Goal: Book appointment/travel/reservation

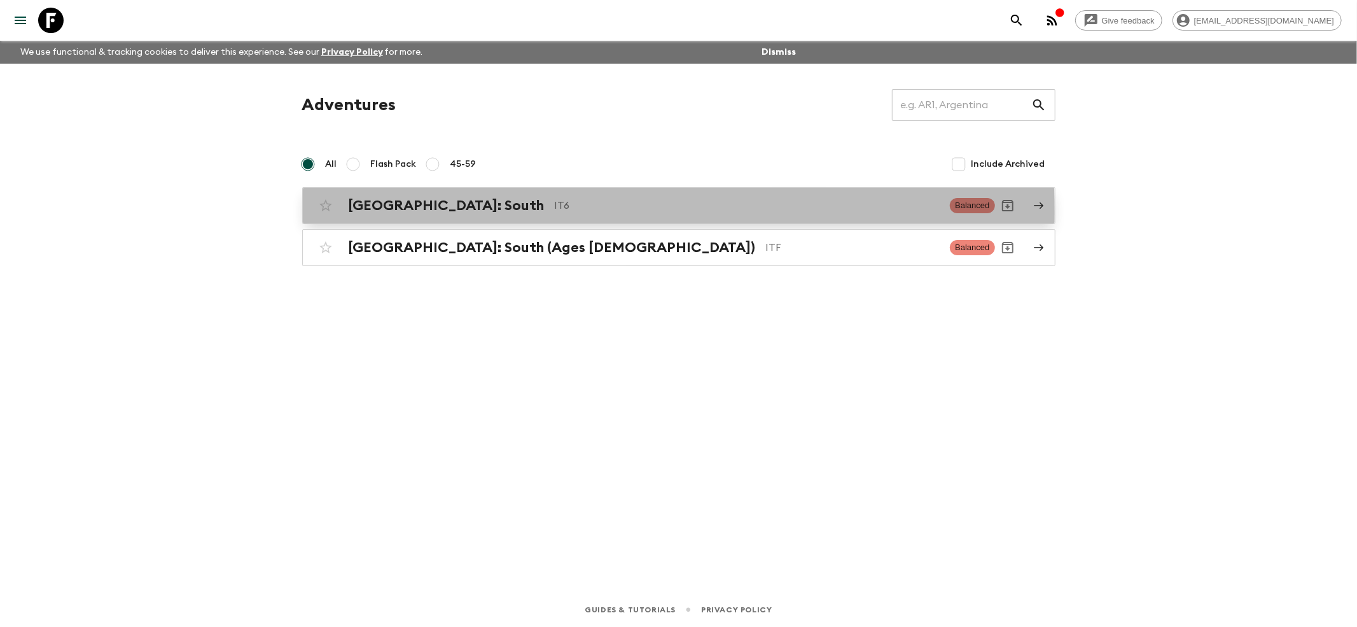
click at [393, 212] on h2 "[GEOGRAPHIC_DATA]: South" at bounding box center [447, 205] width 196 height 17
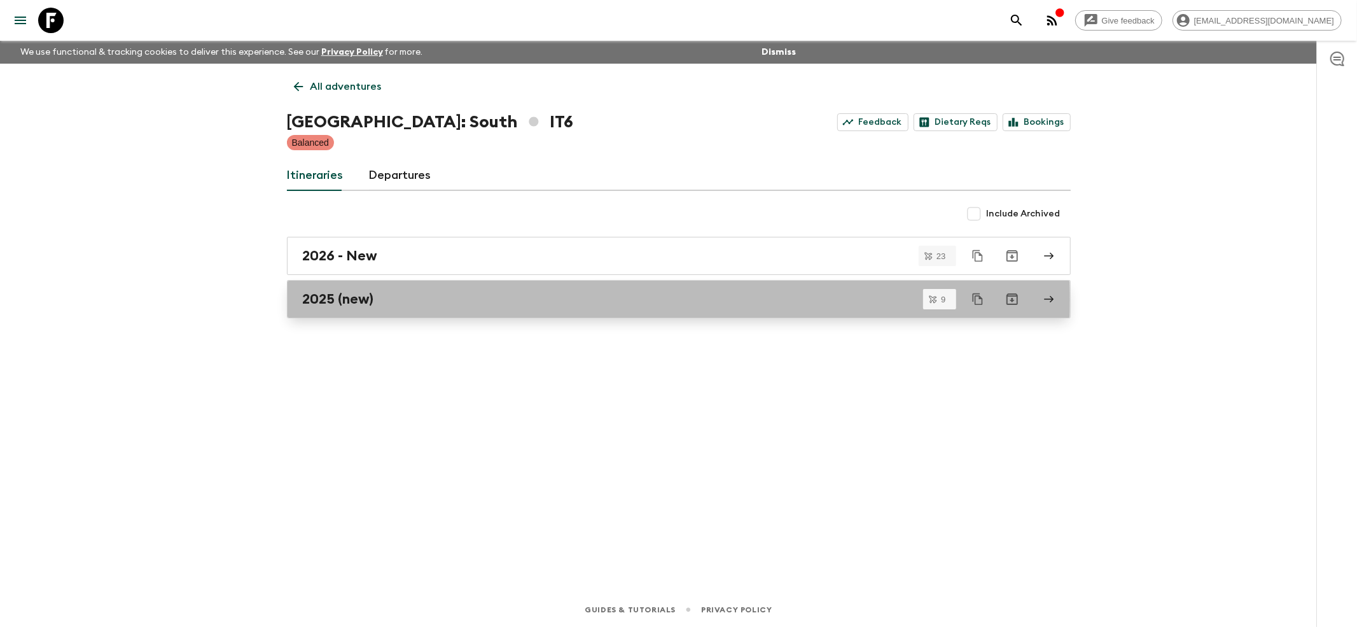
click at [327, 300] on h2 "2025 (new)" at bounding box center [338, 299] width 71 height 17
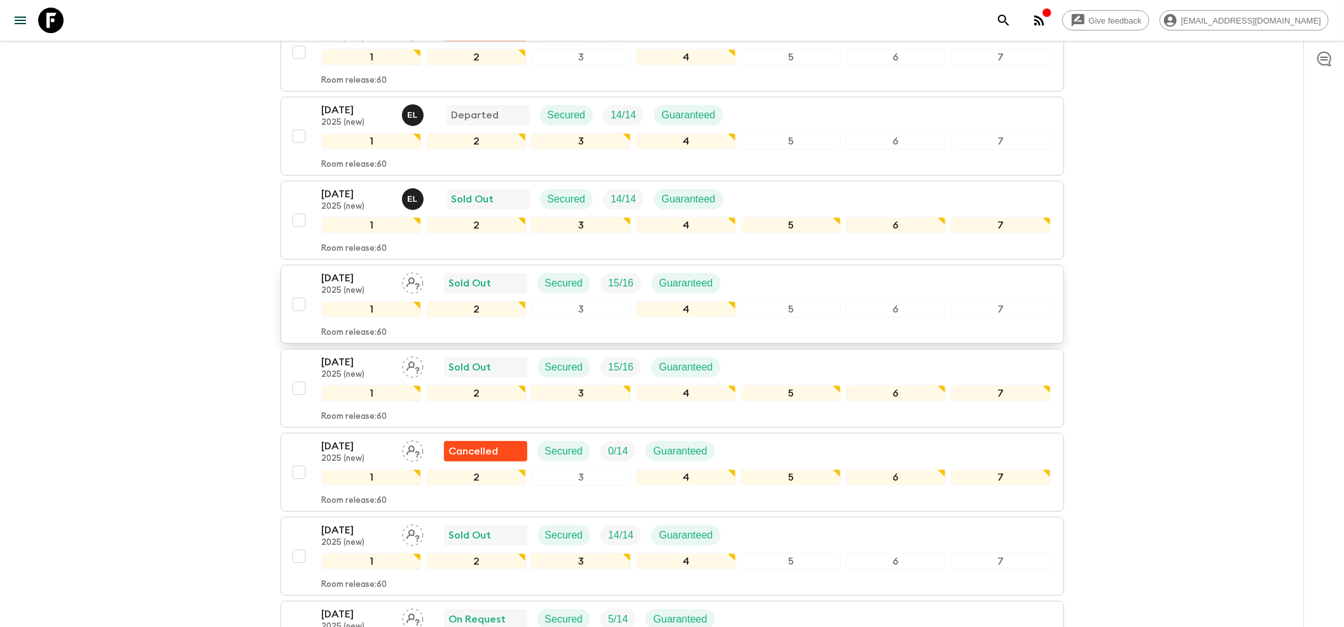
scroll to position [339, 0]
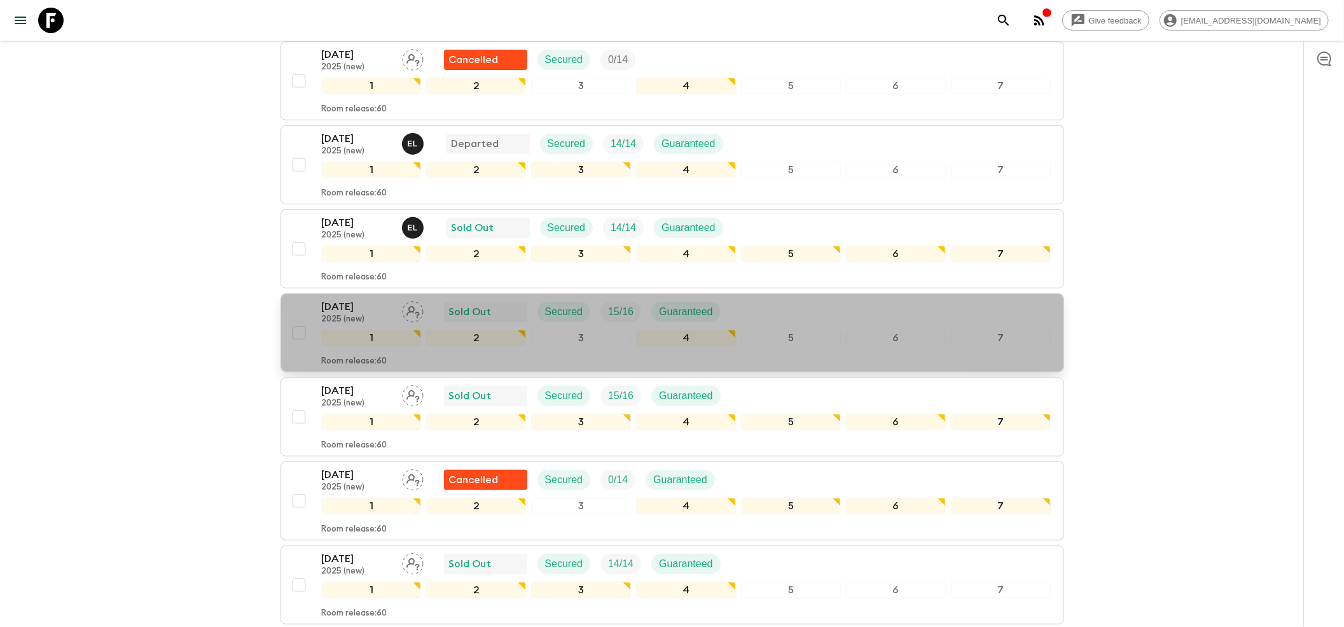
click at [386, 299] on p "[DATE]" at bounding box center [357, 306] width 70 height 15
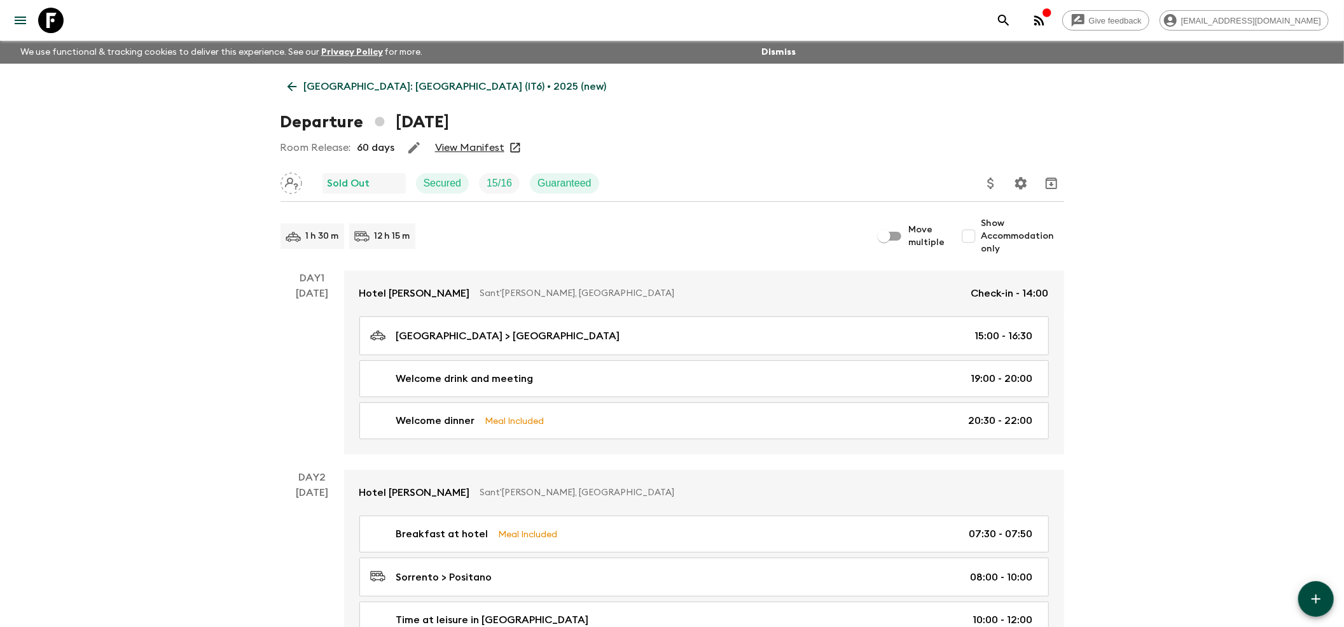
click at [288, 88] on icon at bounding box center [292, 87] width 14 height 14
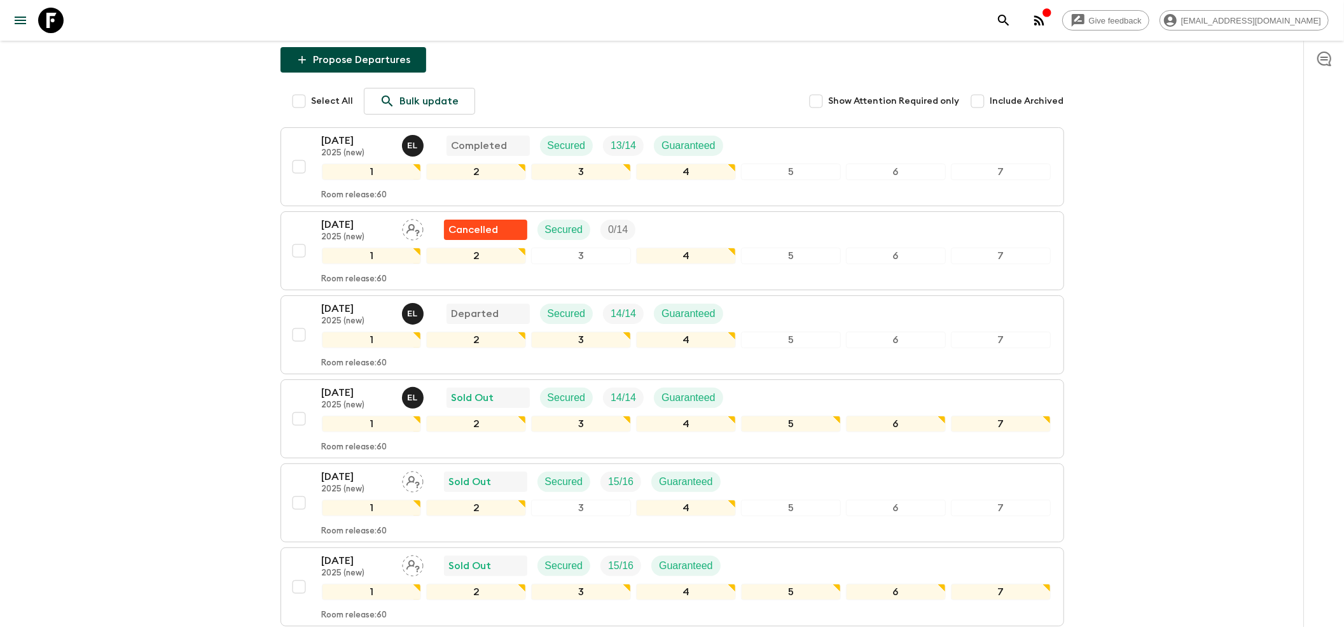
scroll to position [254, 0]
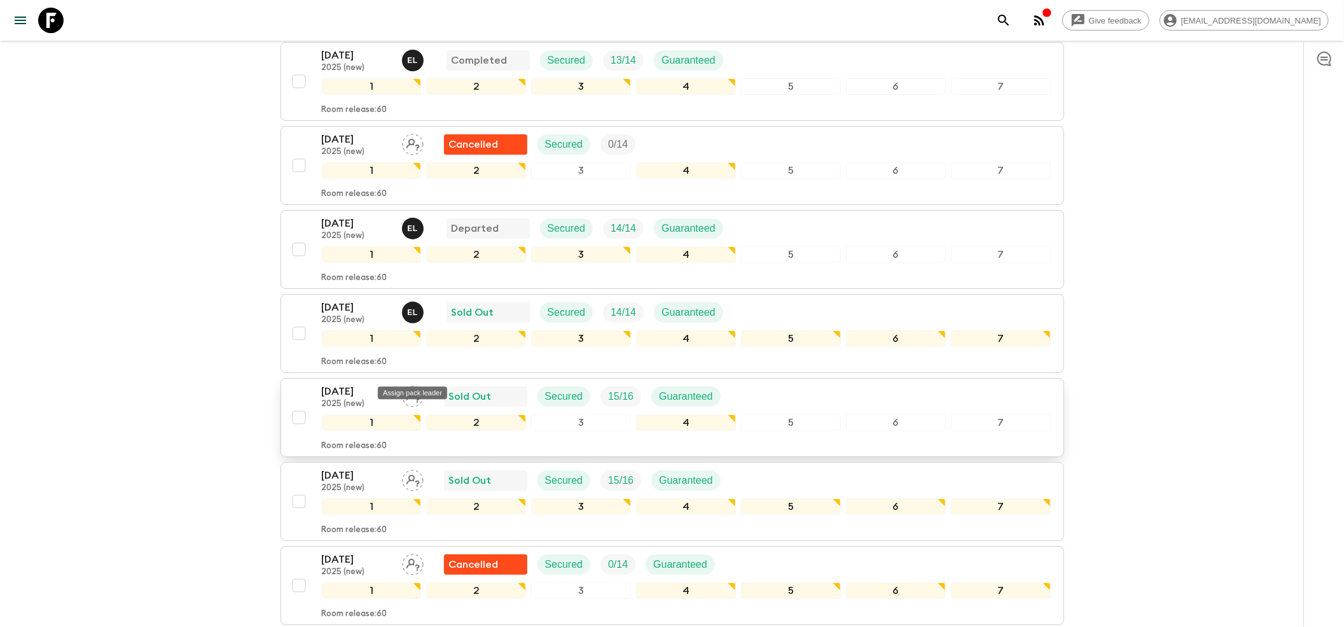
click at [417, 386] on icon "Assign pack leader" at bounding box center [413, 397] width 22 height 22
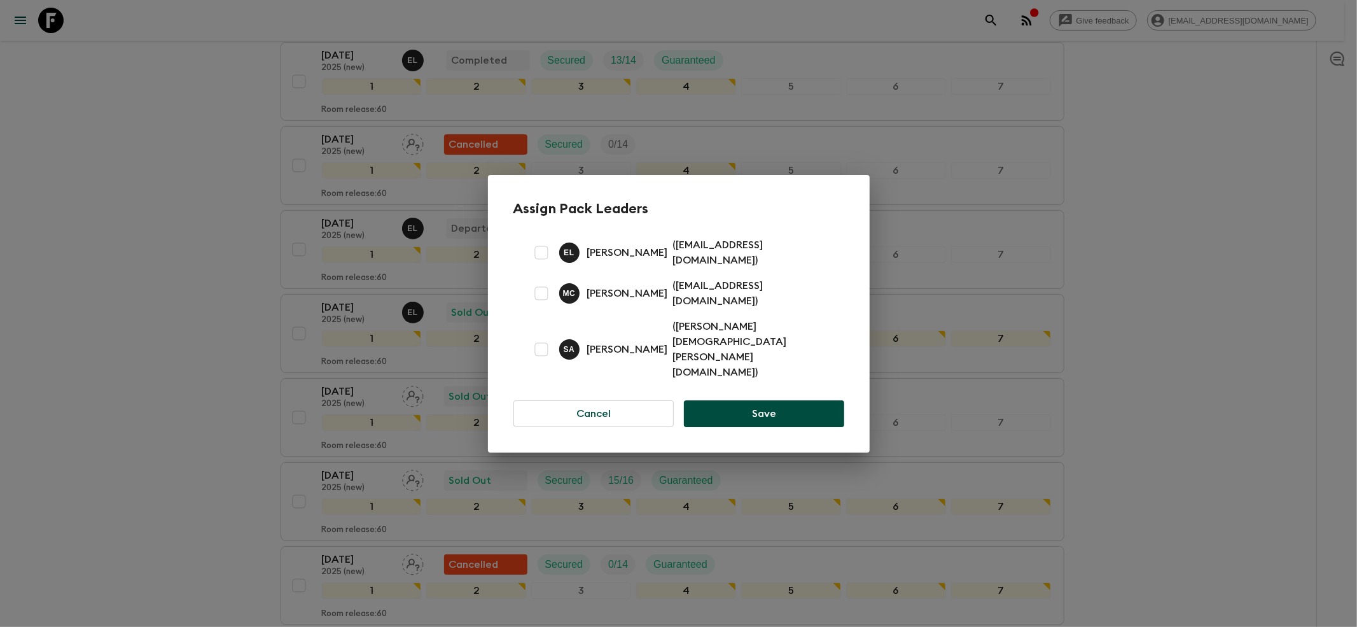
click at [543, 263] on input "checkbox" at bounding box center [541, 252] width 25 height 25
checkbox input "true"
click at [733, 400] on button "Save" at bounding box center [764, 413] width 160 height 27
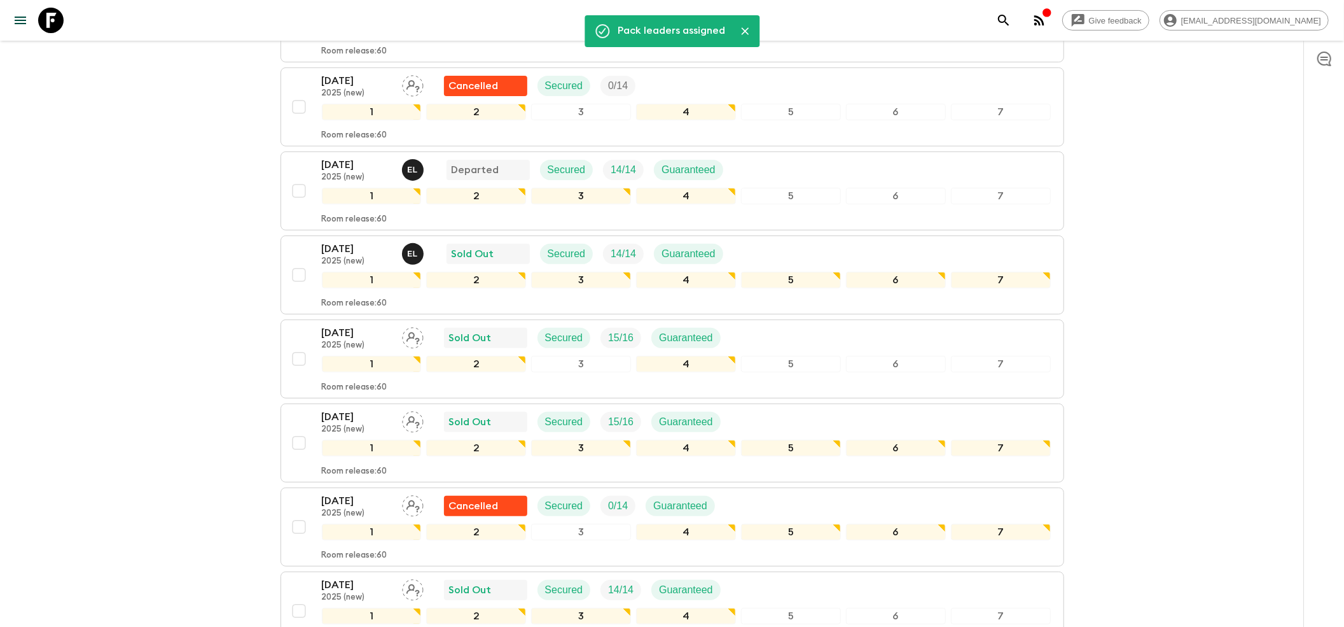
scroll to position [339, 0]
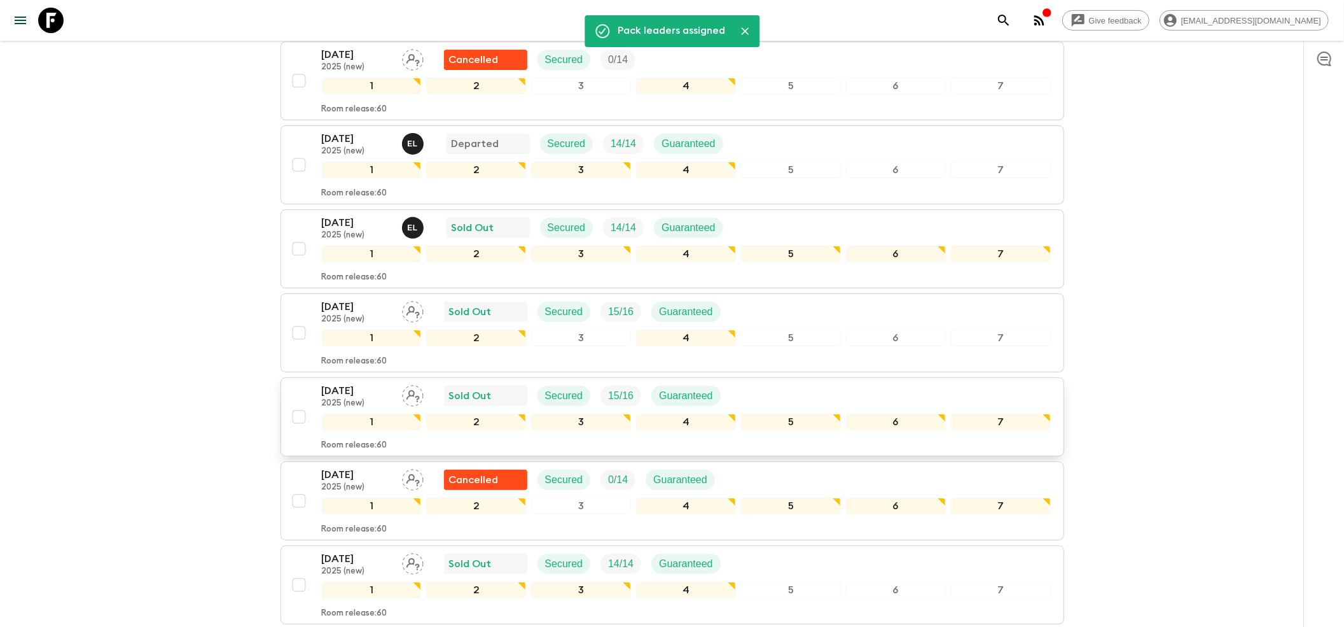
click at [410, 390] on icon "Assign pack leader" at bounding box center [412, 396] width 13 height 12
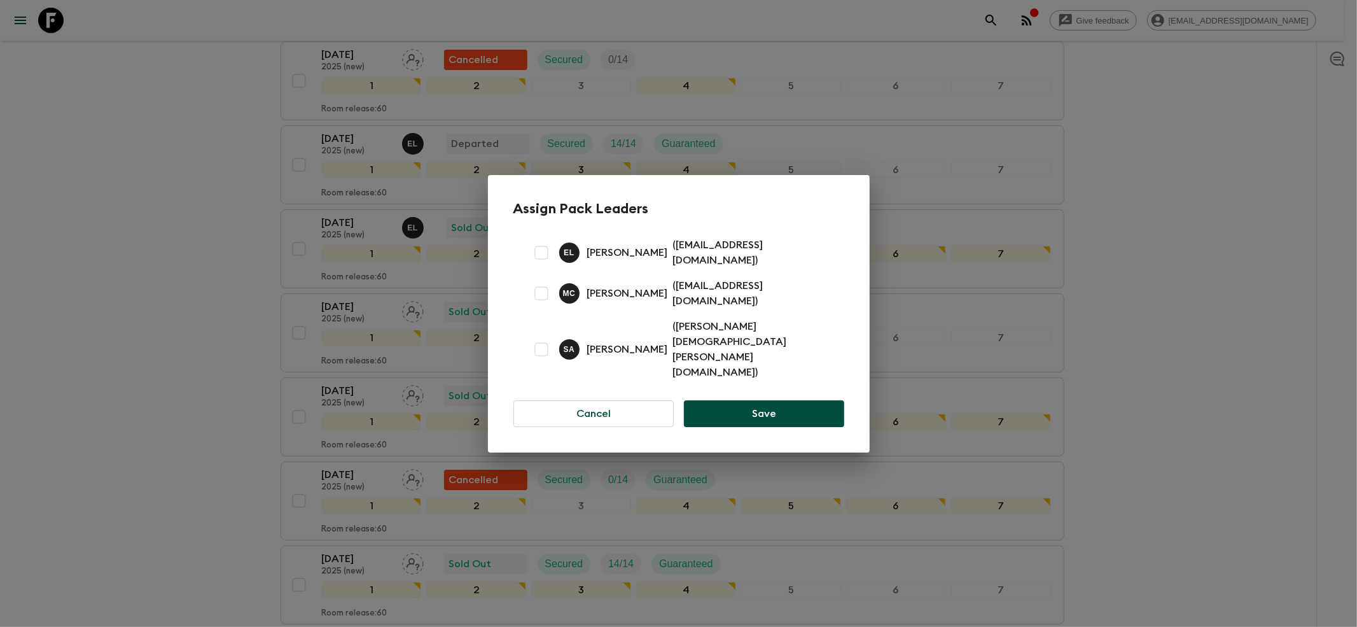
click at [543, 344] on input "checkbox" at bounding box center [541, 349] width 25 height 25
checkbox input "true"
click at [749, 401] on button "Save" at bounding box center [764, 413] width 160 height 27
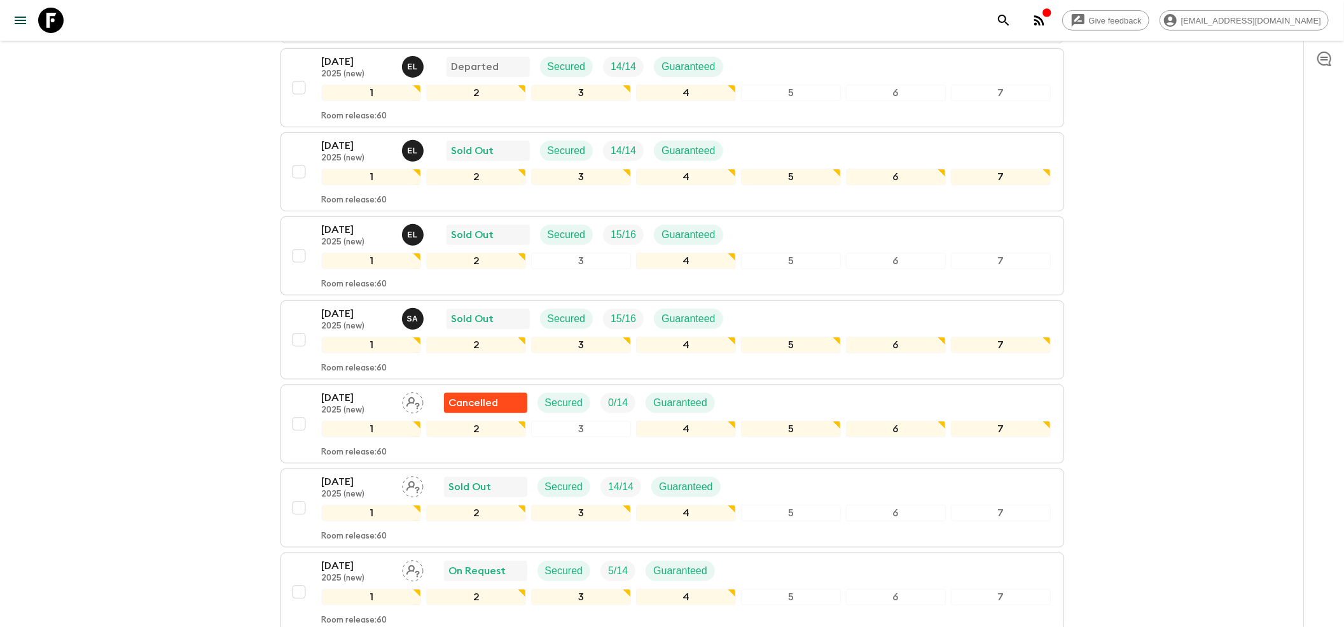
scroll to position [519, 0]
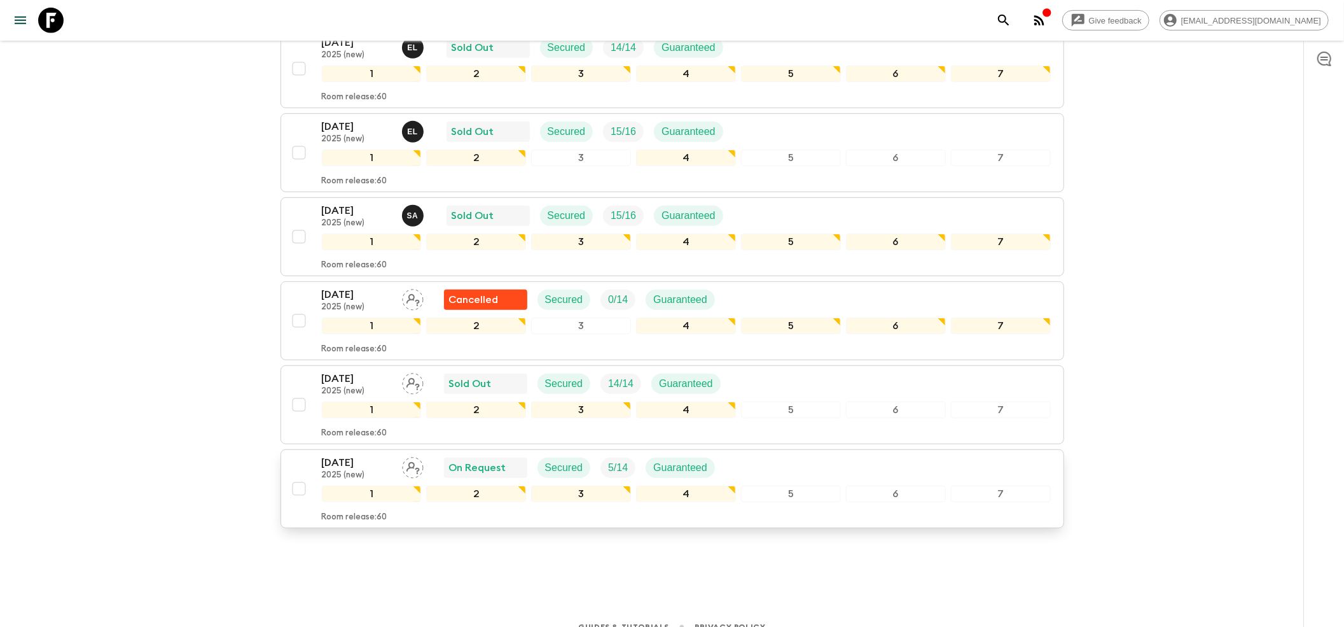
click at [342, 455] on p "[DATE]" at bounding box center [357, 462] width 70 height 15
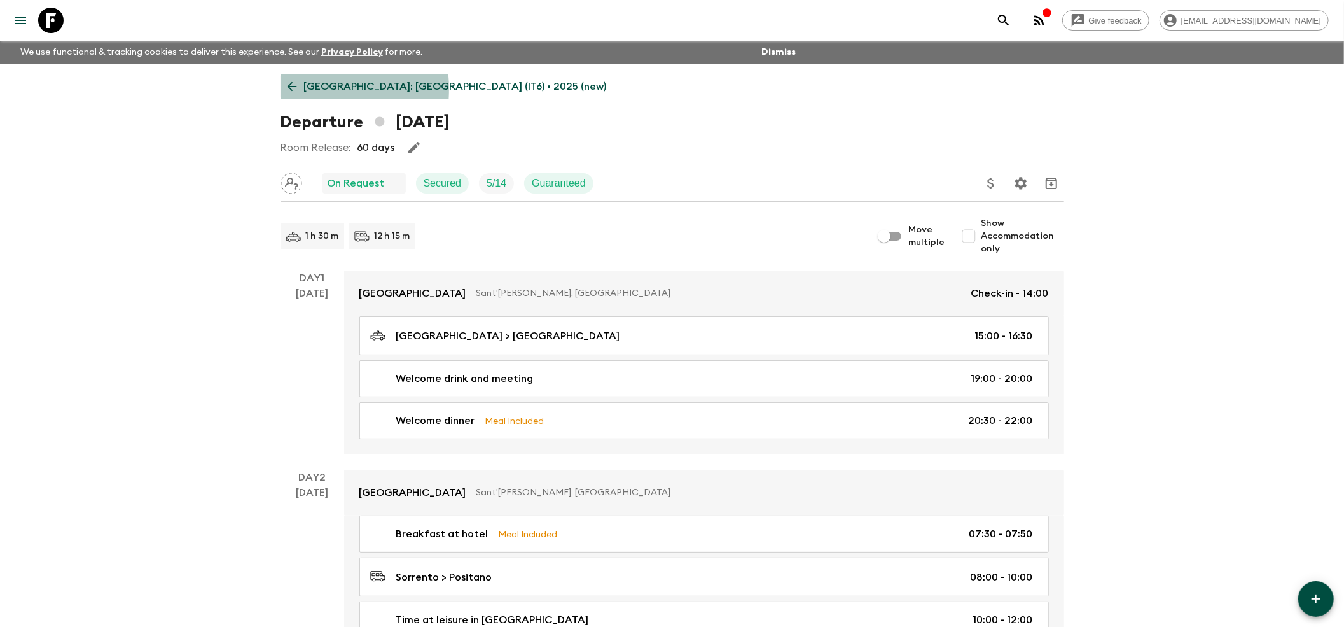
click at [291, 89] on icon at bounding box center [292, 87] width 14 height 14
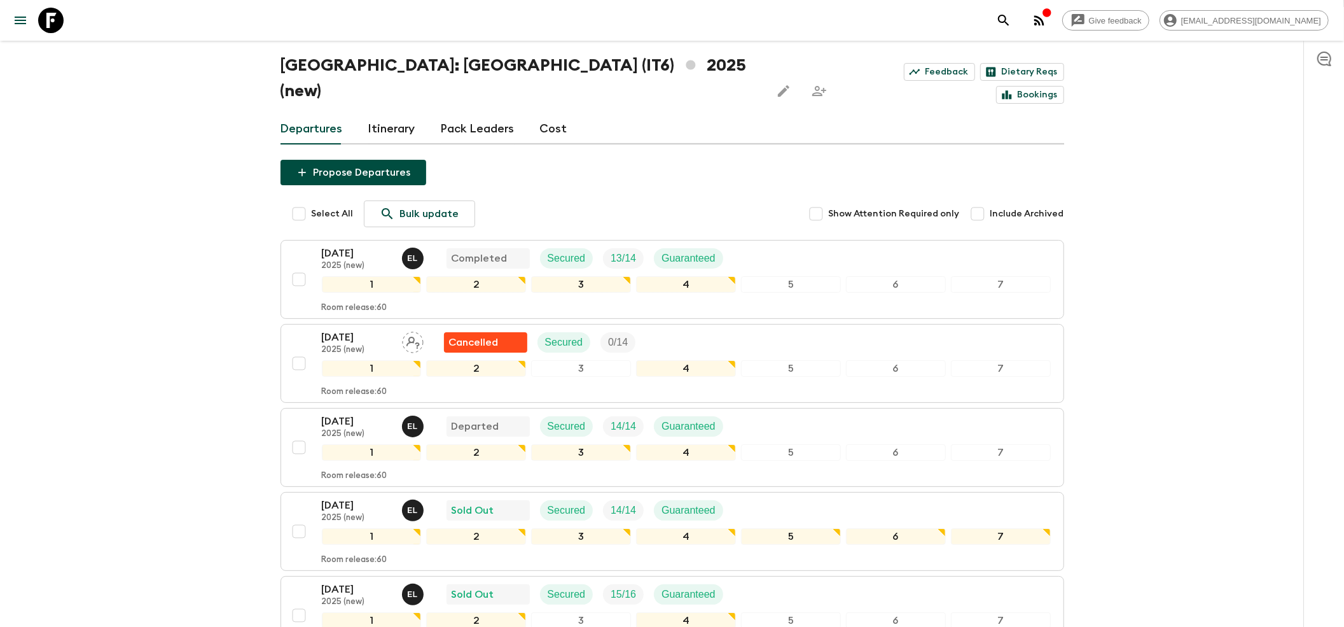
scroll to position [85, 0]
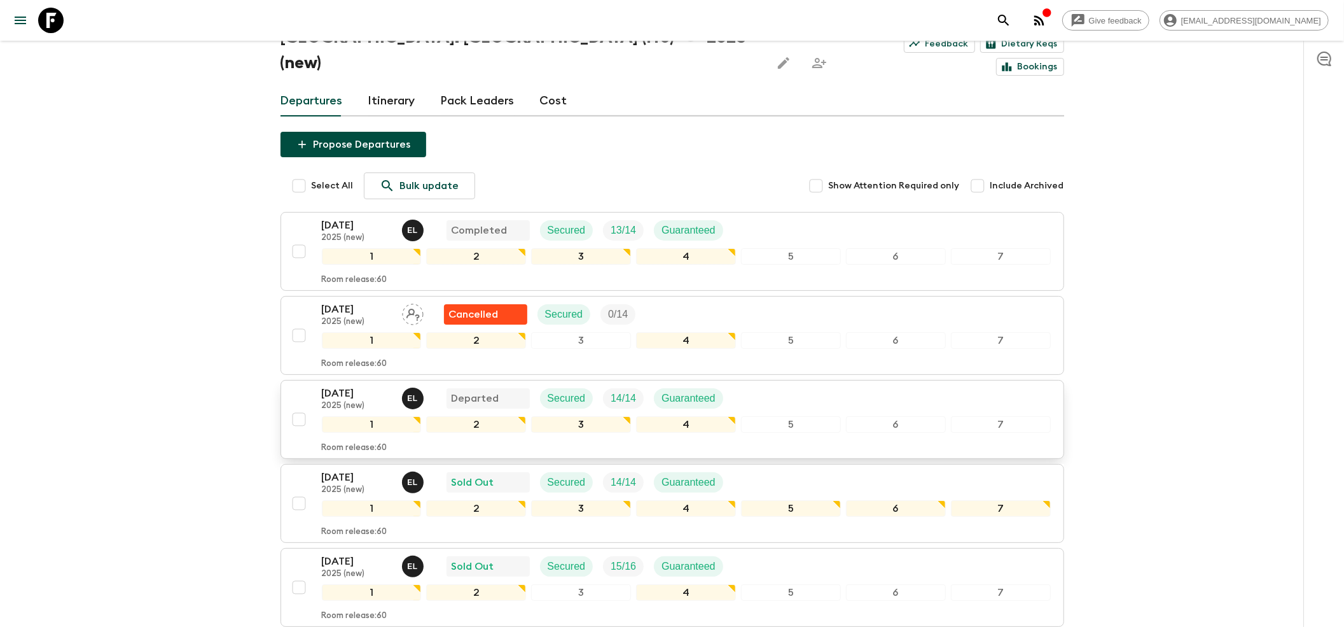
click at [344, 386] on p "[DATE]" at bounding box center [357, 393] width 70 height 15
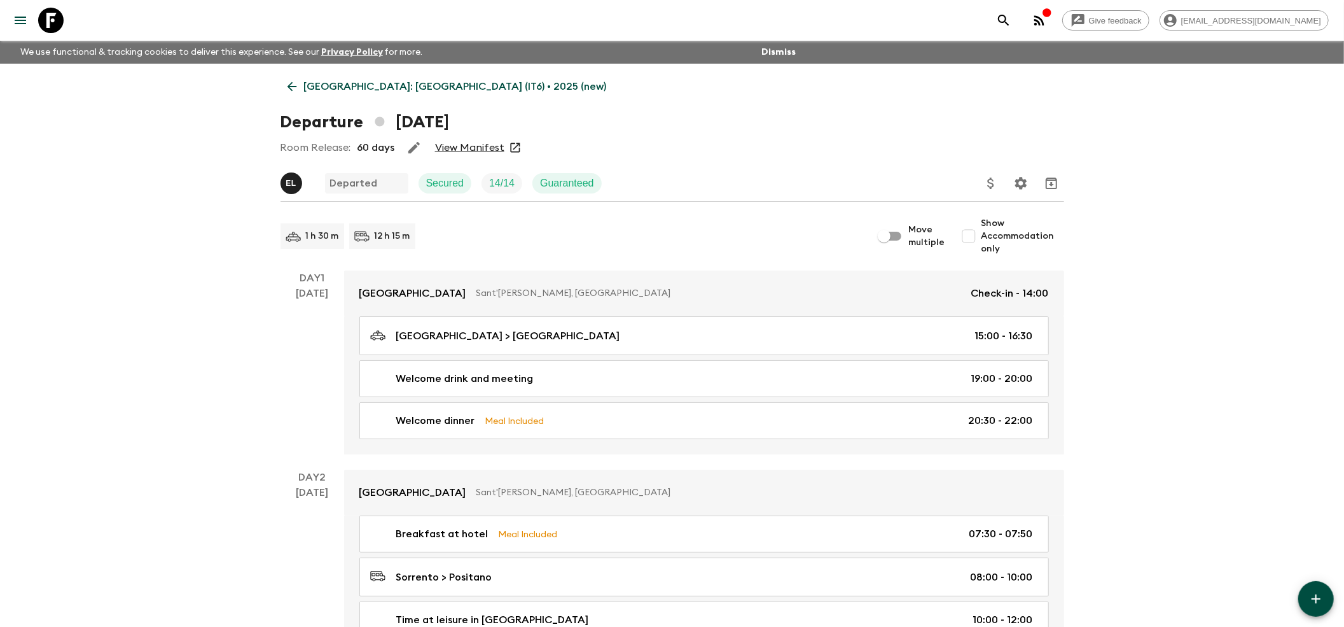
click at [455, 146] on link "View Manifest" at bounding box center [469, 147] width 69 height 13
click at [281, 90] on link "[GEOGRAPHIC_DATA]: [GEOGRAPHIC_DATA] (IT6) • 2025 (new)" at bounding box center [447, 86] width 333 height 25
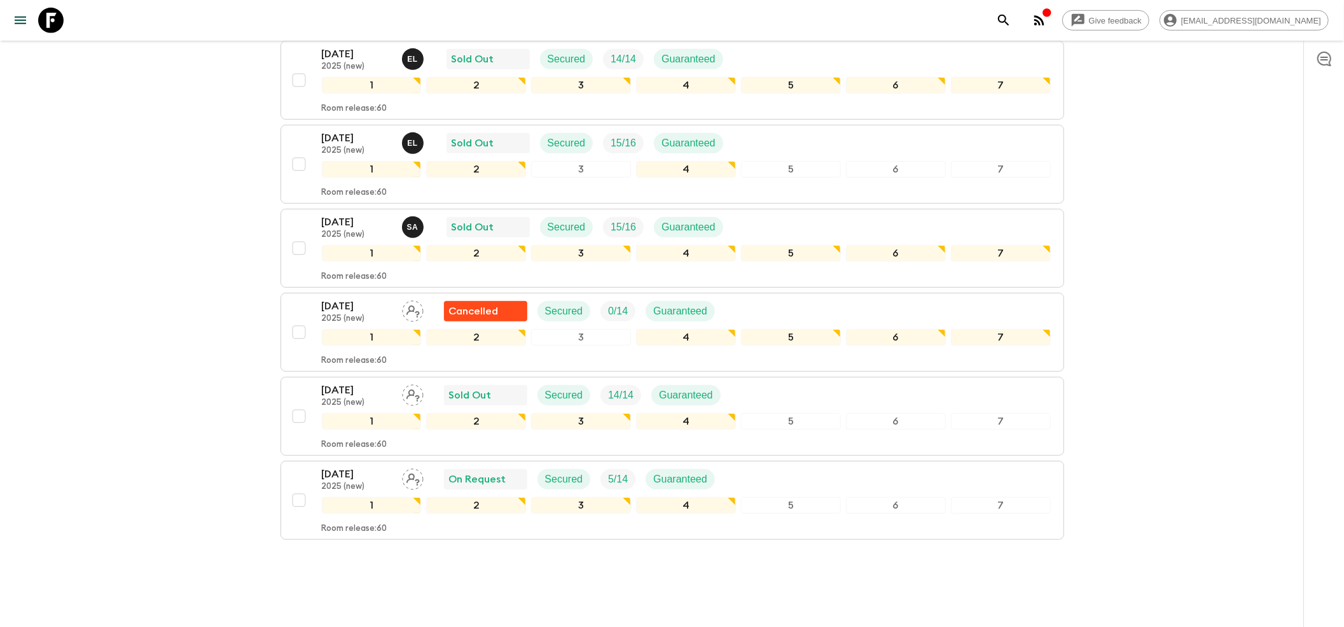
scroll to position [509, 0]
click at [360, 375] on button "[DATE] 2025 (new) Sold Out Secured 14 / 14 Guaranteed 1 2 3 4 5 6 7 Room releas…" at bounding box center [673, 414] width 784 height 79
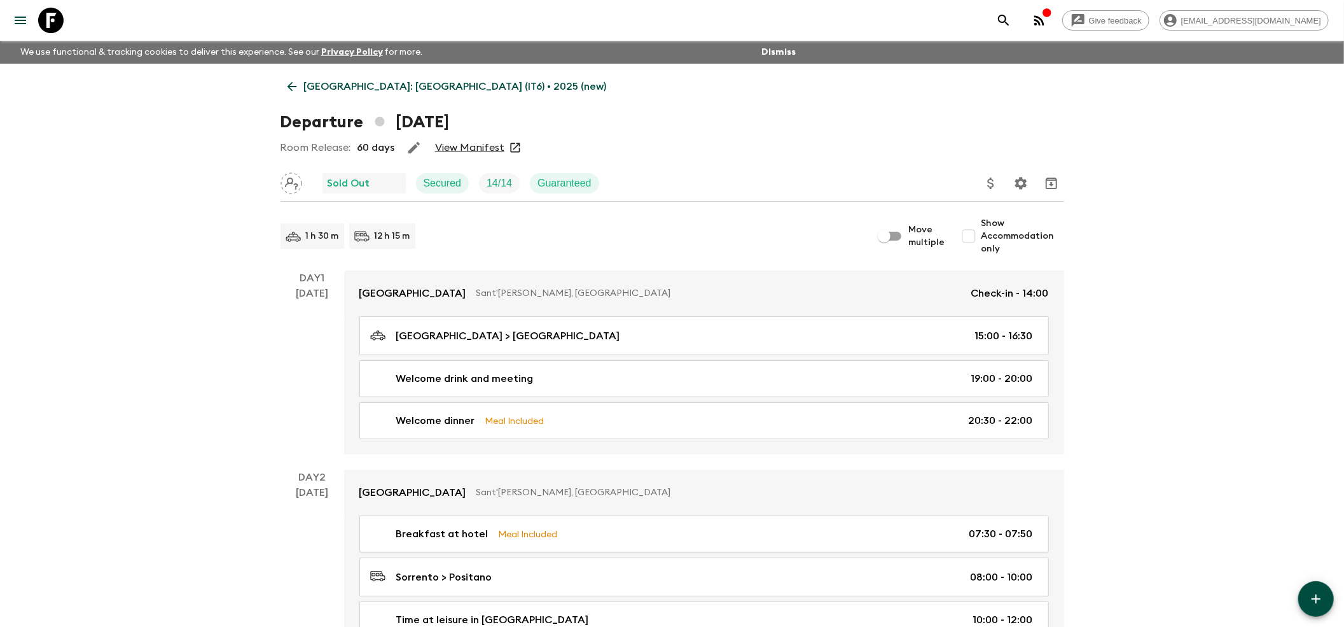
click at [459, 150] on link "View Manifest" at bounding box center [469, 147] width 69 height 13
